Goal: Communication & Community: Answer question/provide support

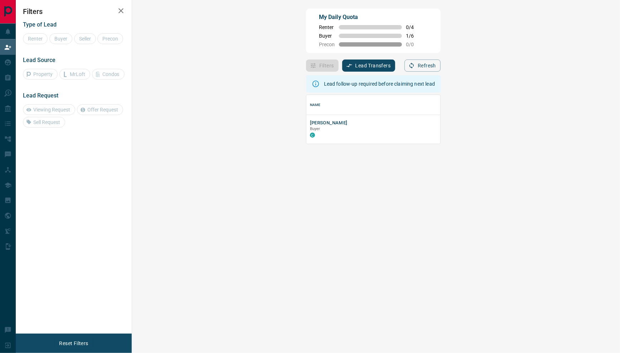
scroll to position [48, 473]
click at [310, 124] on div "[PERSON_NAME] Buyer C" at bounding box center [400, 129] width 180 height 19
click at [310, 122] on button "[PERSON_NAME]" at bounding box center [329, 123] width 38 height 7
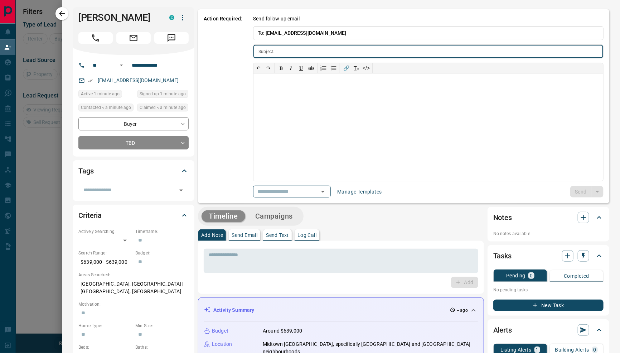
type input "**********"
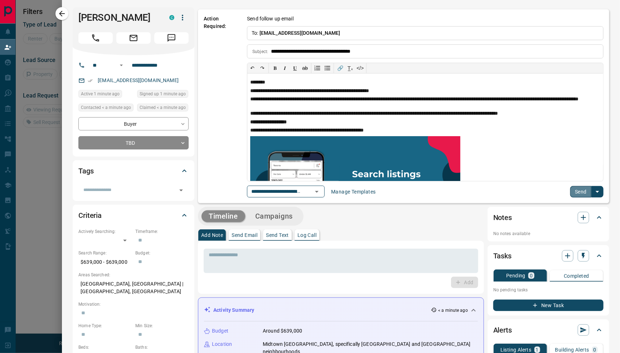
click at [578, 194] on button "Send" at bounding box center [580, 191] width 21 height 11
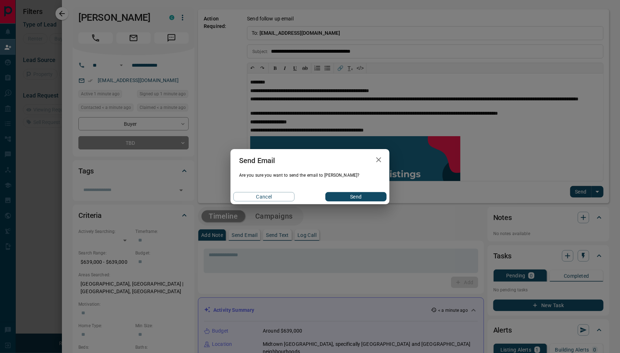
click at [376, 187] on div "Send Email Are you sure you want to send the email to [PERSON_NAME]? Cancel Send" at bounding box center [309, 176] width 159 height 55
click at [375, 191] on div "Cancel Send" at bounding box center [309, 196] width 159 height 15
click at [371, 195] on button "Send" at bounding box center [355, 196] width 61 height 9
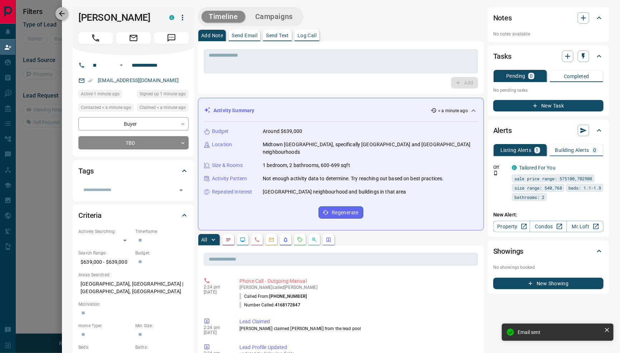
click at [63, 17] on icon "button" at bounding box center [62, 13] width 9 height 9
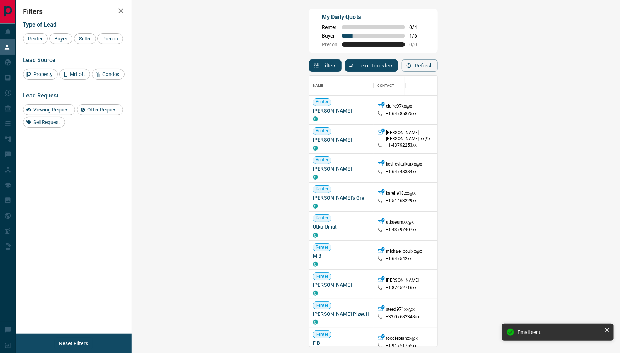
scroll to position [271, 473]
click at [66, 43] on div "Buyer" at bounding box center [60, 38] width 23 height 11
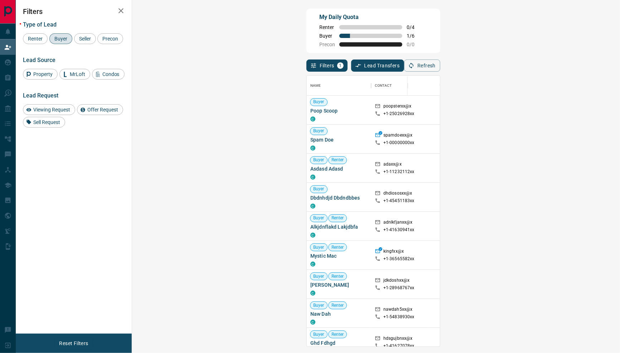
click at [440, 64] on button "Refresh" at bounding box center [422, 65] width 36 height 12
click at [414, 62] on icon "button" at bounding box center [411, 65] width 6 height 6
click at [440, 61] on button "Refresh" at bounding box center [422, 65] width 36 height 12
click at [440, 69] on button "Refresh" at bounding box center [422, 65] width 36 height 12
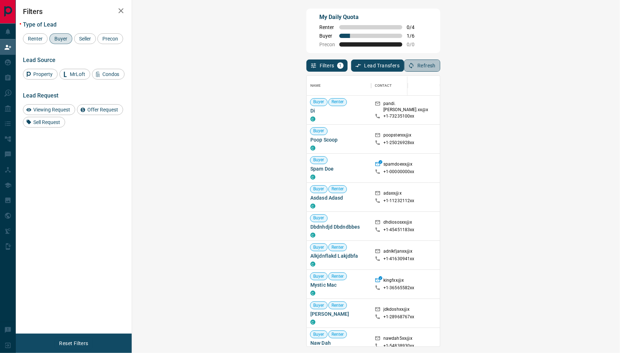
click at [440, 65] on button "Refresh" at bounding box center [422, 65] width 36 height 12
click at [440, 69] on button "Refresh" at bounding box center [422, 65] width 36 height 12
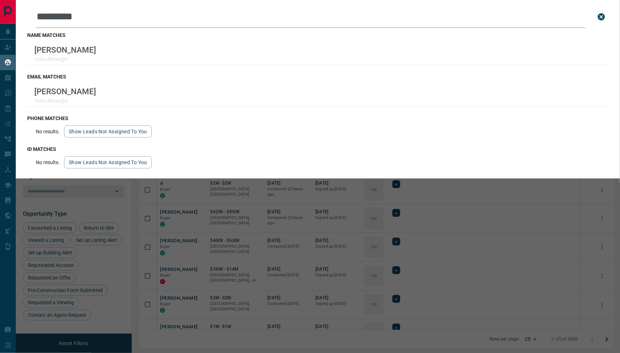
scroll to position [289, 485]
